Goal: Information Seeking & Learning: Learn about a topic

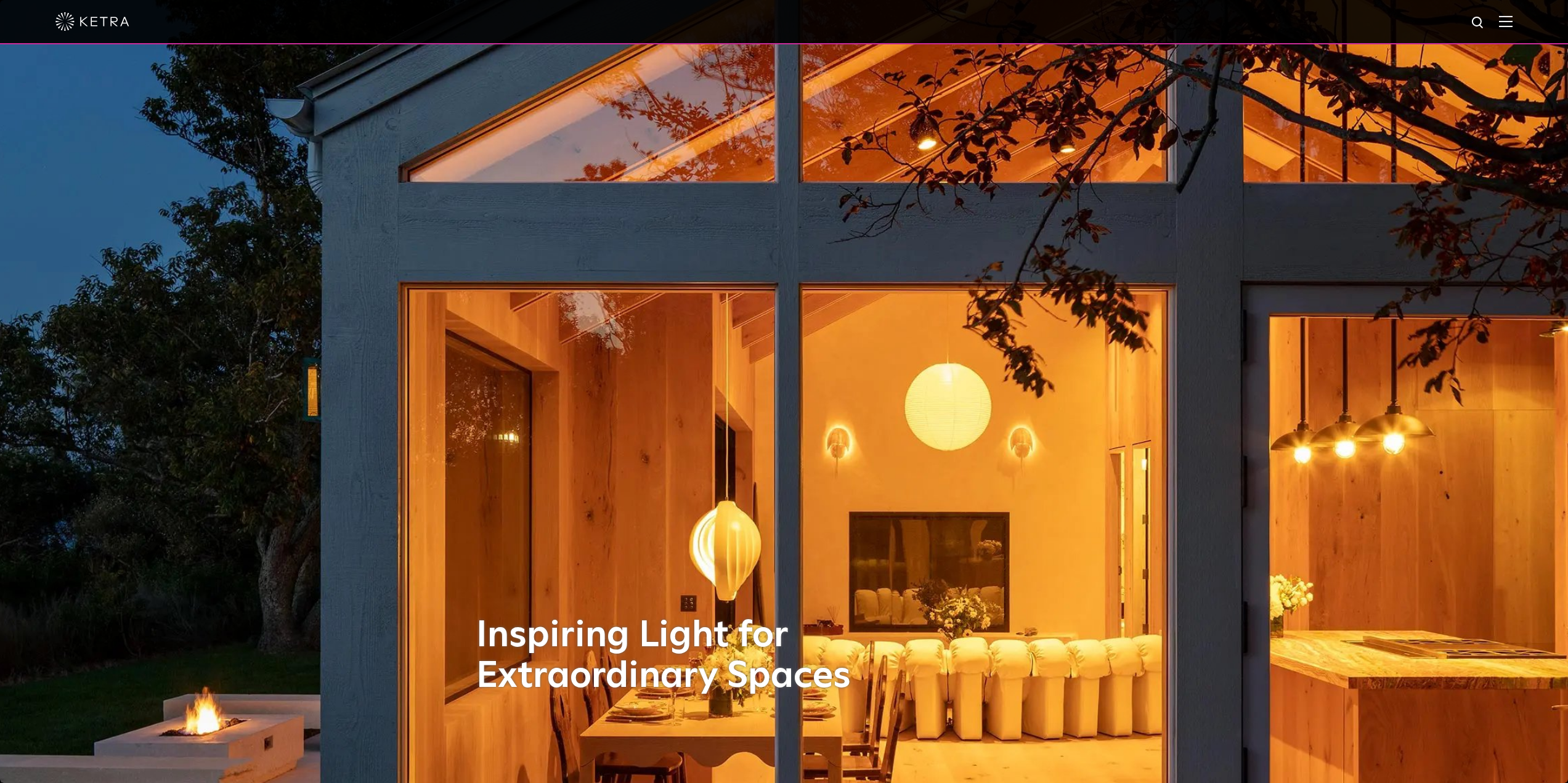
click at [1512, 22] on img at bounding box center [1506, 22] width 14 height 12
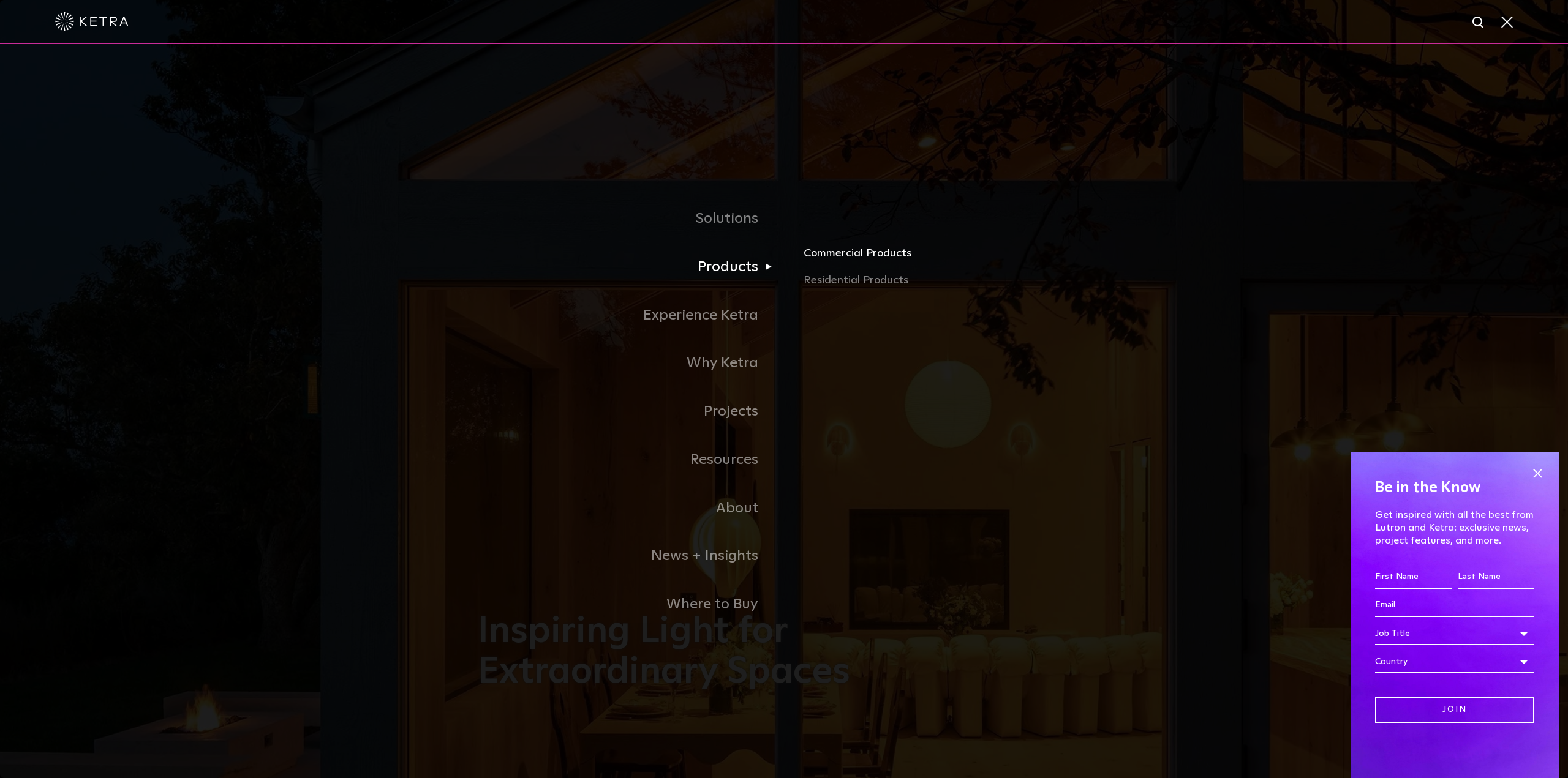
click at [853, 255] on link "Commercial Products" at bounding box center [947, 258] width 287 height 27
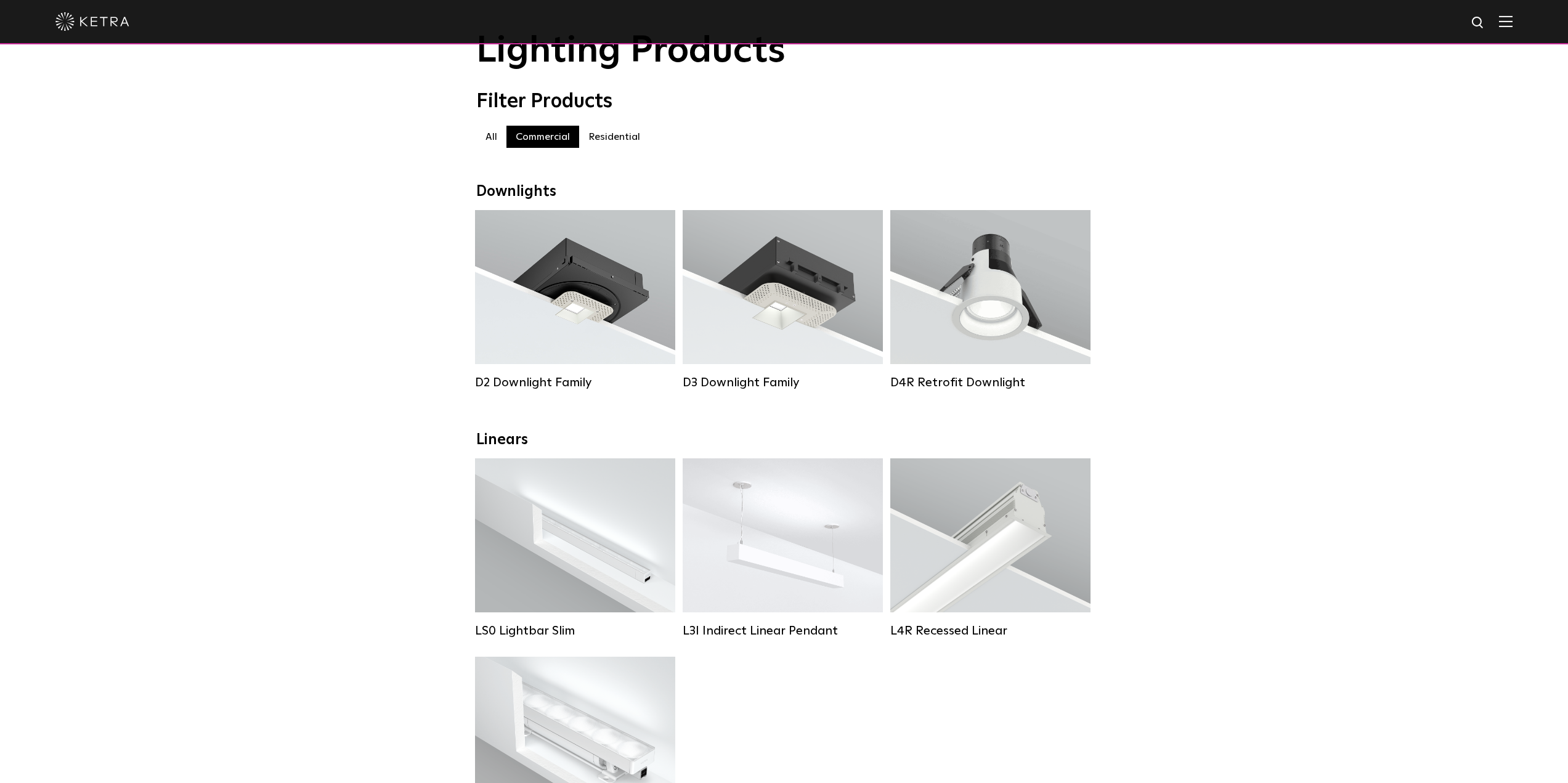
scroll to position [103, 0]
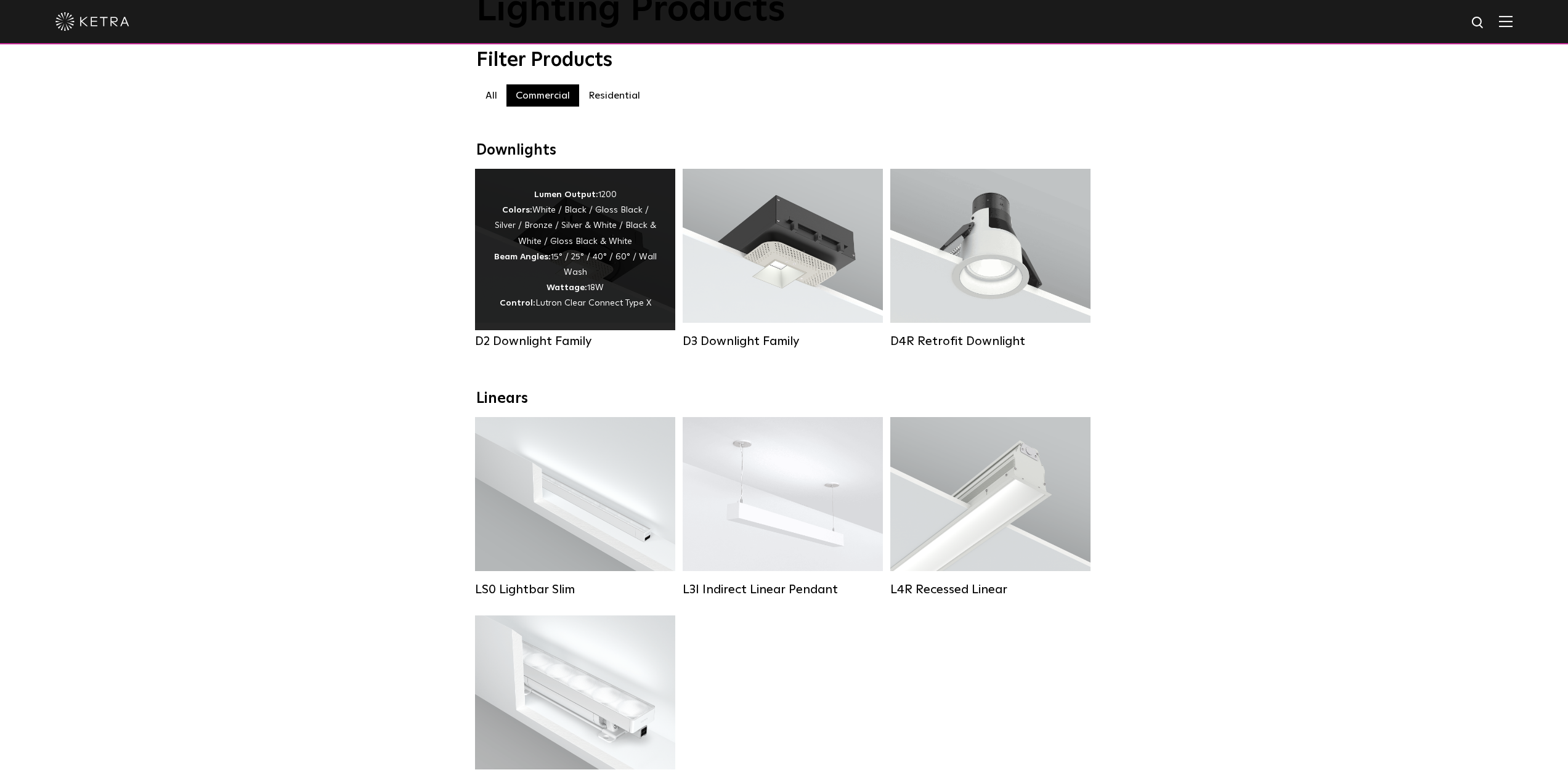
click at [574, 262] on div "Lumen Output: 1200 Colors: White / Black / Gloss Black / Silver / Bronze / Silv…" at bounding box center [575, 249] width 163 height 125
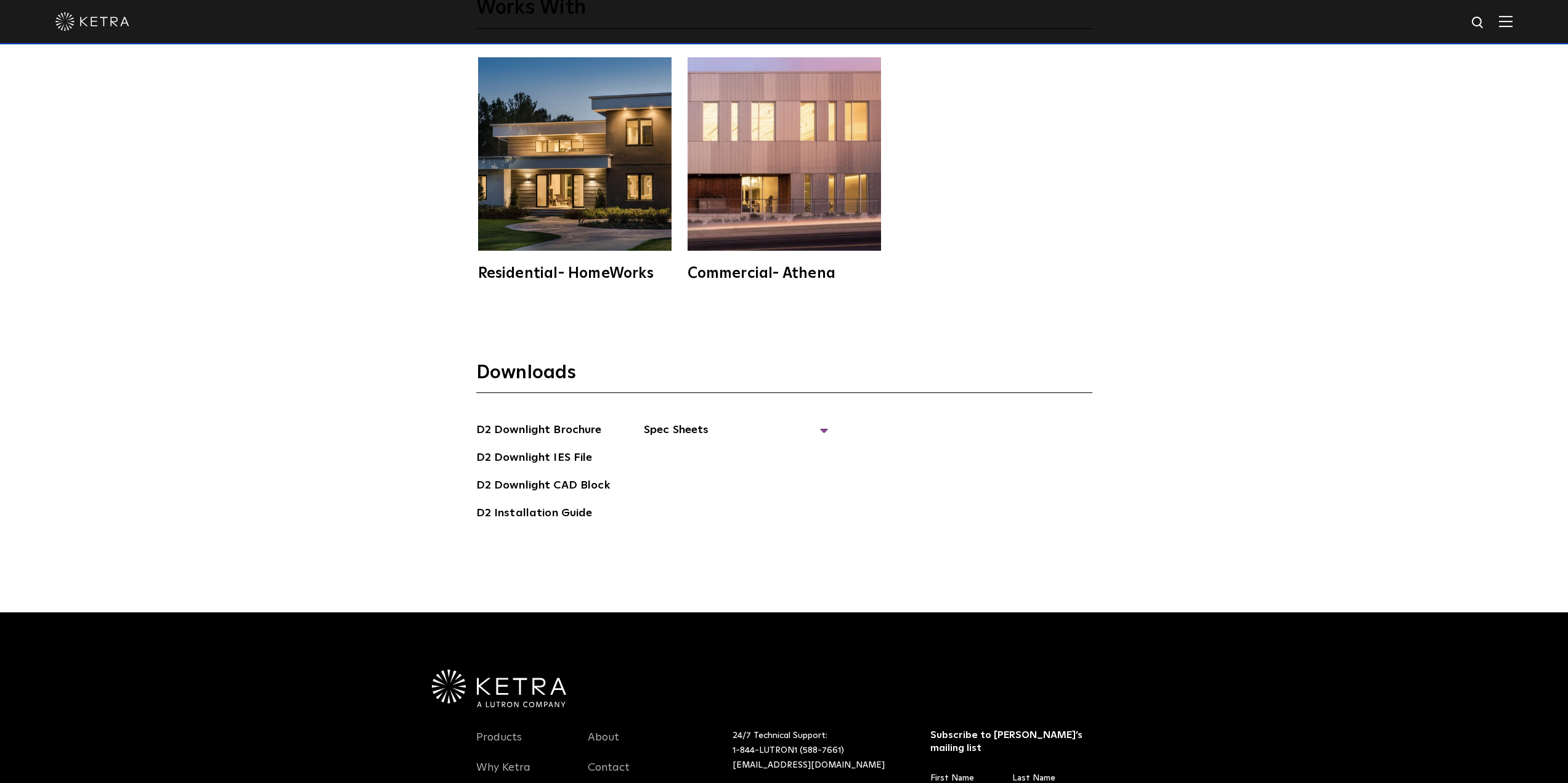
scroll to position [4108, 0]
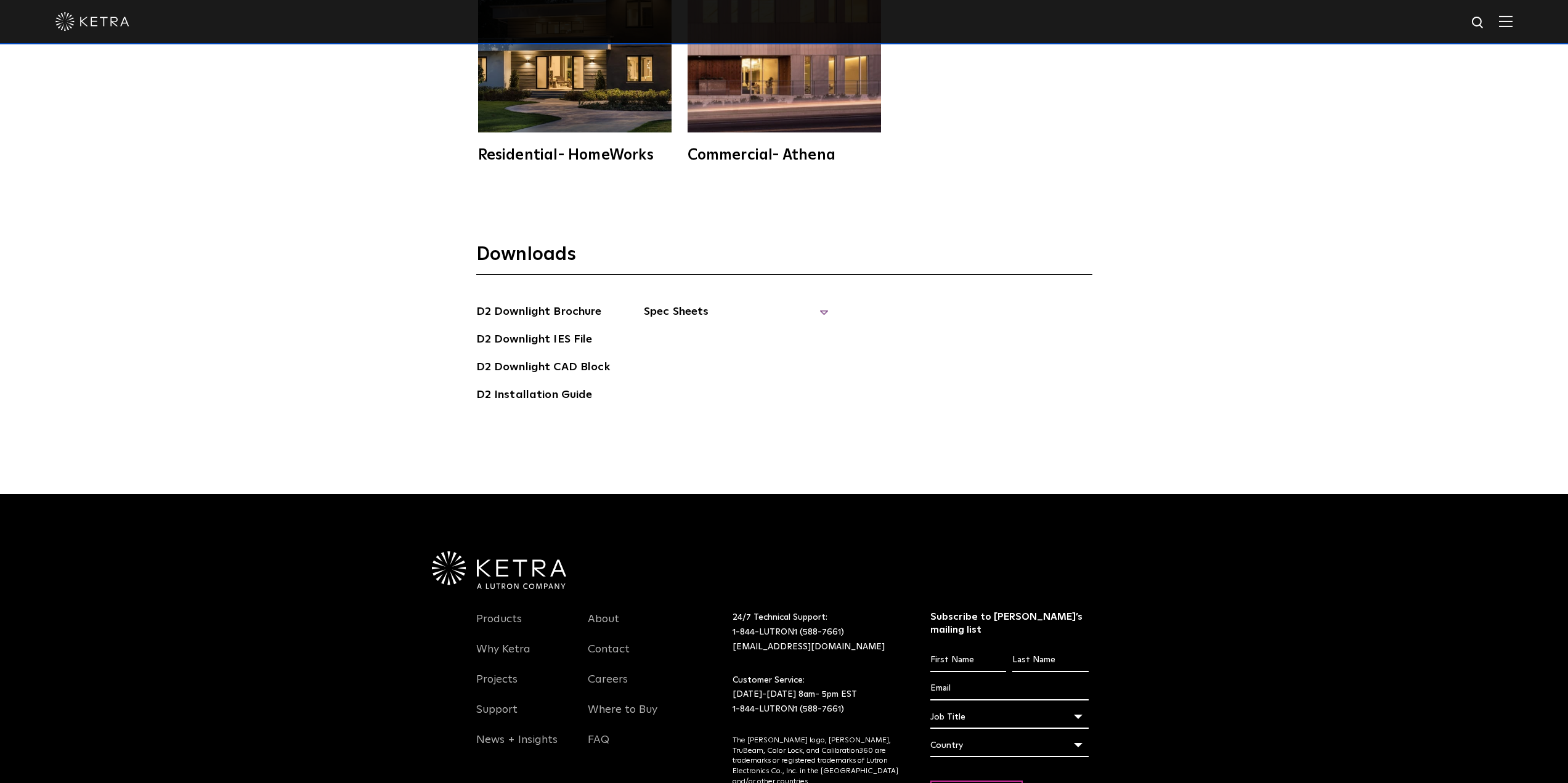
click at [672, 303] on span "Spec Sheets" at bounding box center [736, 316] width 185 height 27
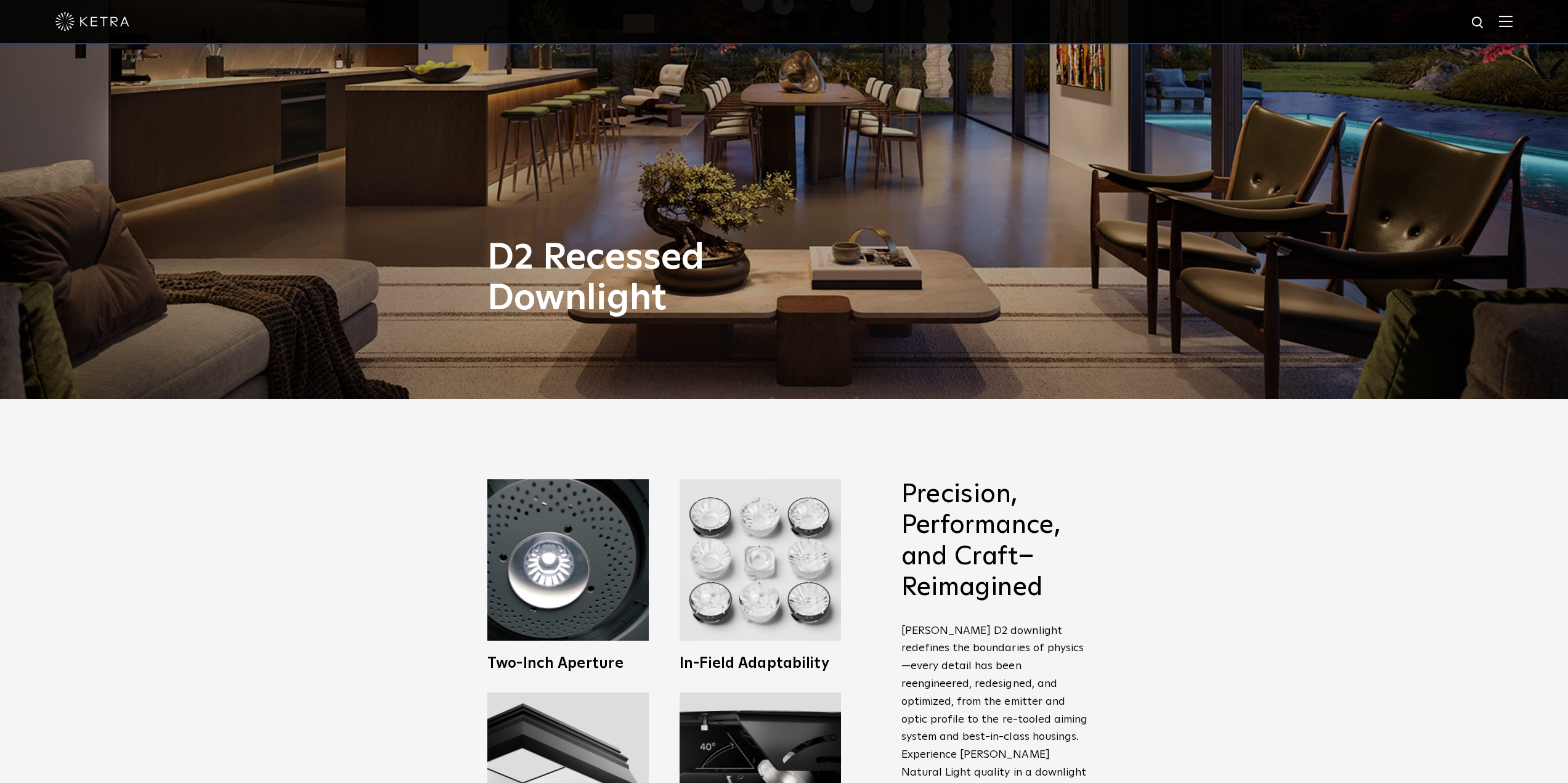
scroll to position [0, 0]
